Goal: Contribute content

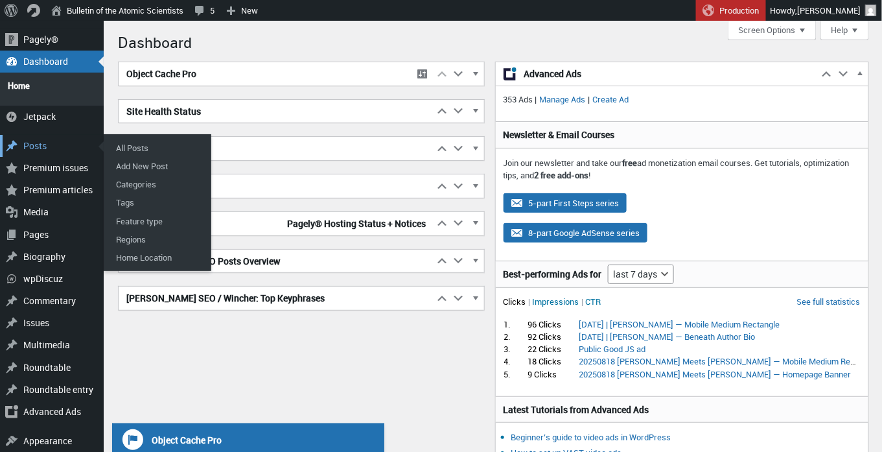
click at [34, 139] on div "Posts" at bounding box center [52, 146] width 104 height 22
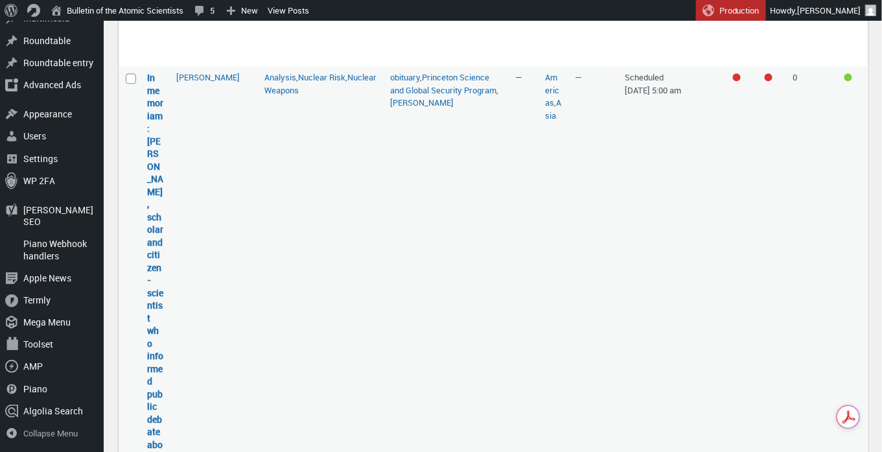
scroll to position [870, 0]
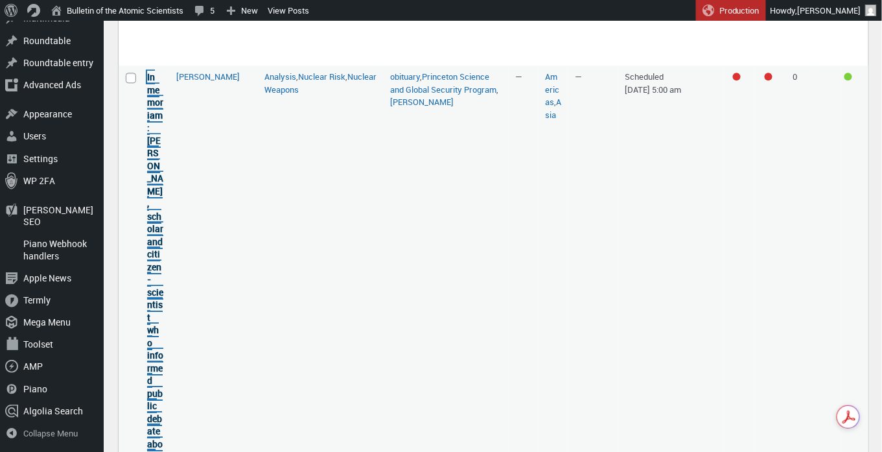
click at [151, 237] on link "In memoriam: [PERSON_NAME], scholar and citizen-scientist who informed public d…" at bounding box center [155, 361] width 16 height 581
